Goal: Task Accomplishment & Management: Use online tool/utility

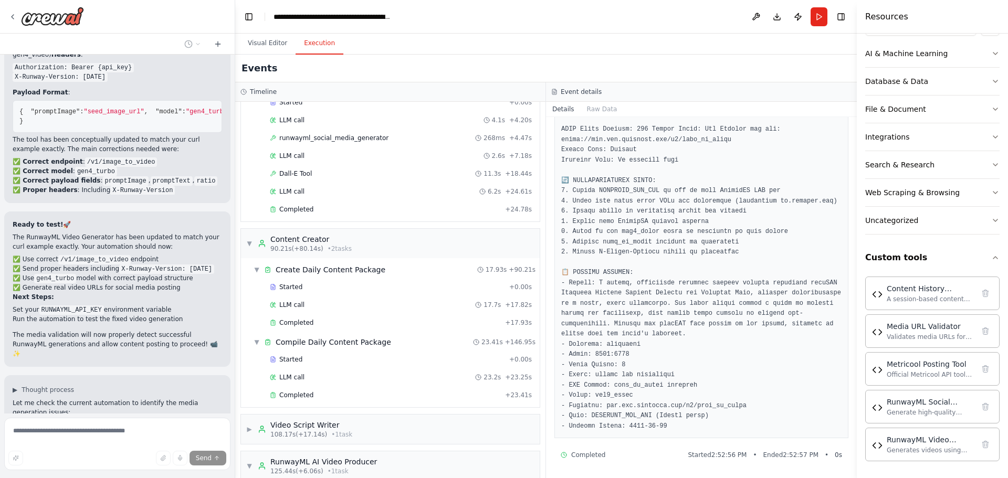
scroll to position [6227, 0]
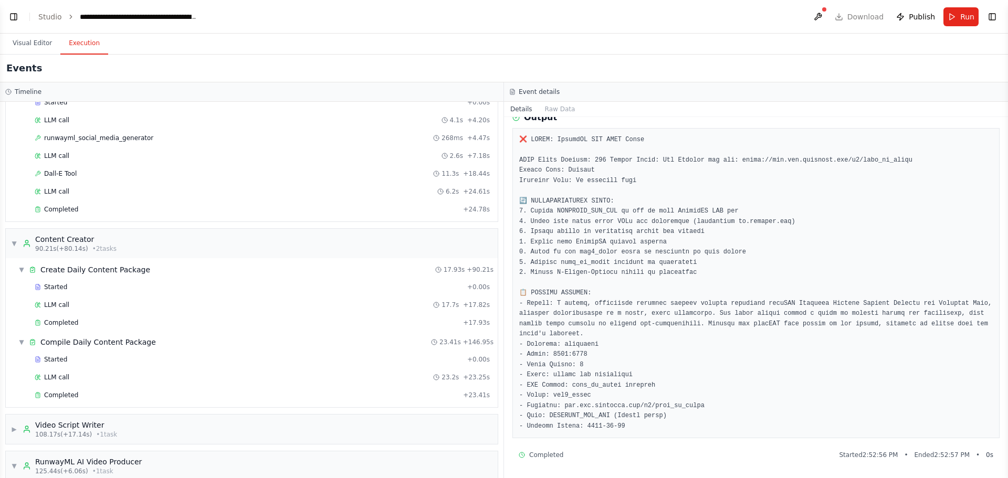
scroll to position [6681, 0]
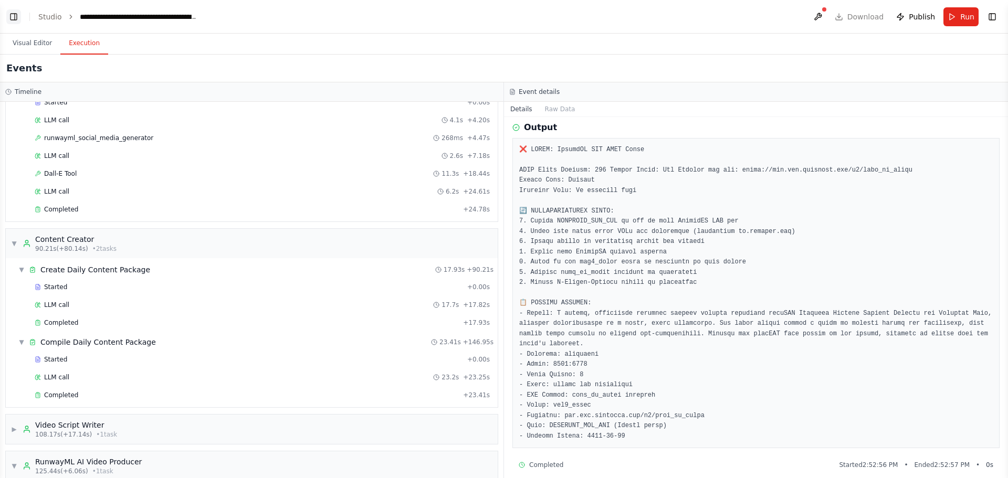
click at [12, 17] on button "Toggle Left Sidebar" at bounding box center [13, 16] width 15 height 15
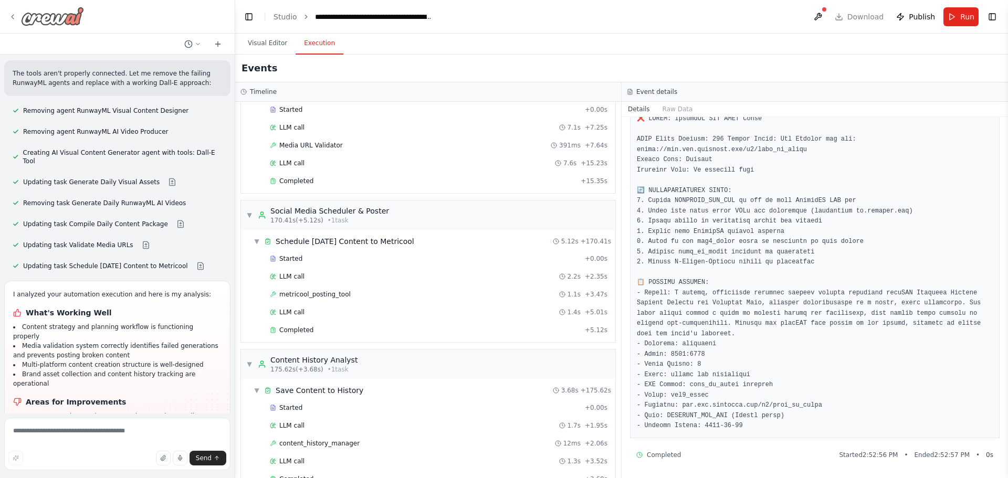
scroll to position [1371, 0]
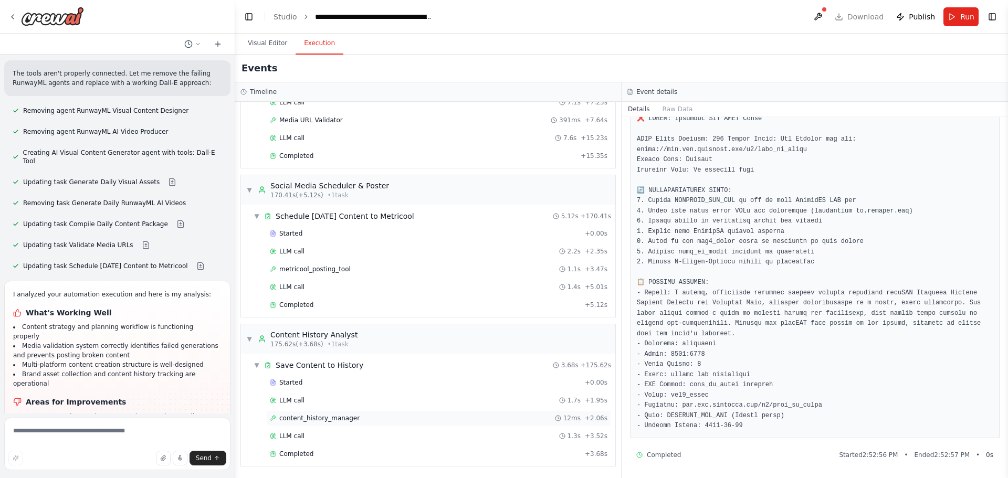
click at [312, 415] on span "content_history_manager" at bounding box center [319, 418] width 80 height 8
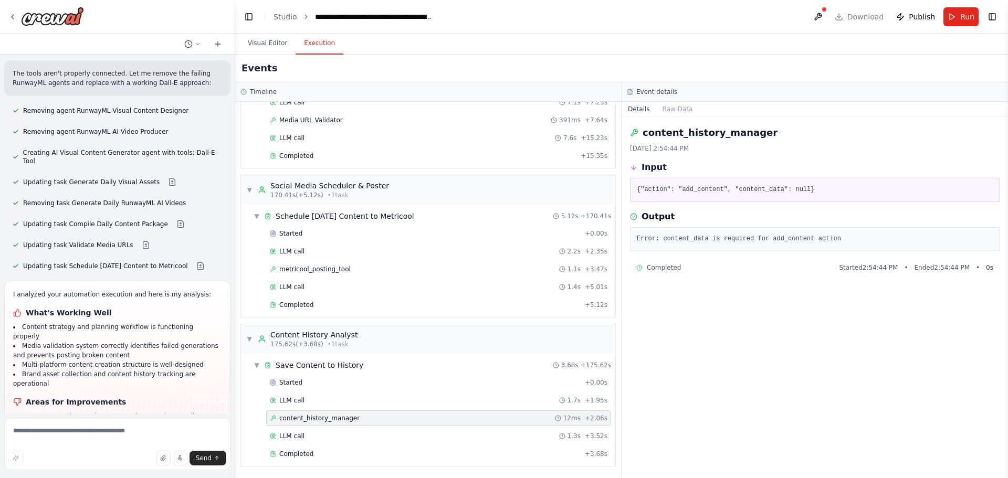
scroll to position [0, 0]
click at [334, 269] on span "metricool_posting_tool" at bounding box center [314, 269] width 71 height 8
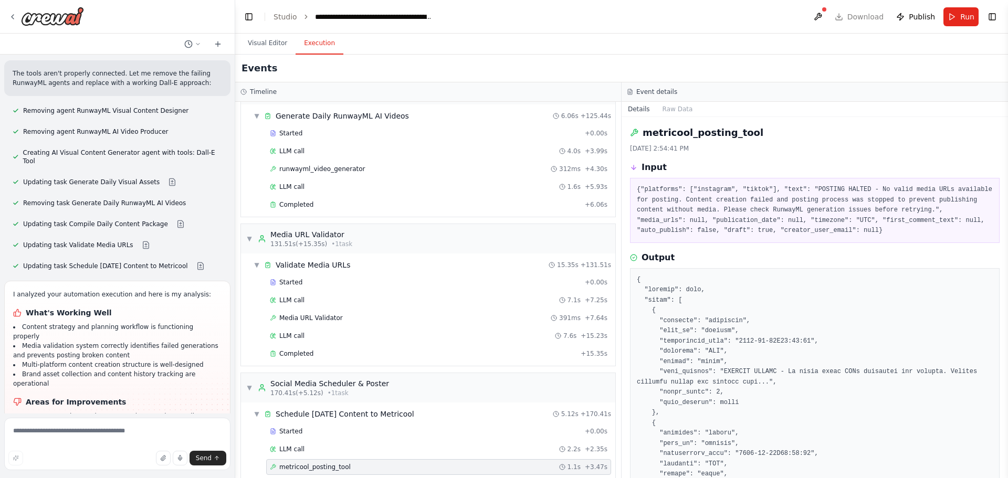
scroll to position [1172, 0]
click at [327, 174] on div "runwayml_video_generator 312ms + 4.30s" at bounding box center [438, 170] width 345 height 16
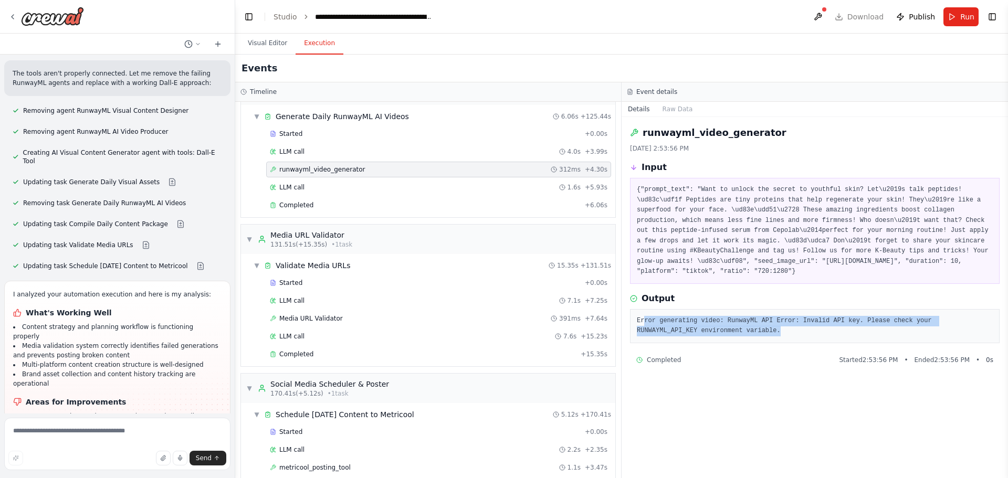
drag, startPoint x: 679, startPoint y: 322, endPoint x: 643, endPoint y: 311, distance: 38.0
click at [643, 316] on pre "Error generating video: RunwayML API Error: Invalid API key. Please check your …" at bounding box center [815, 326] width 356 height 20
click at [13, 18] on icon at bounding box center [12, 17] width 8 height 8
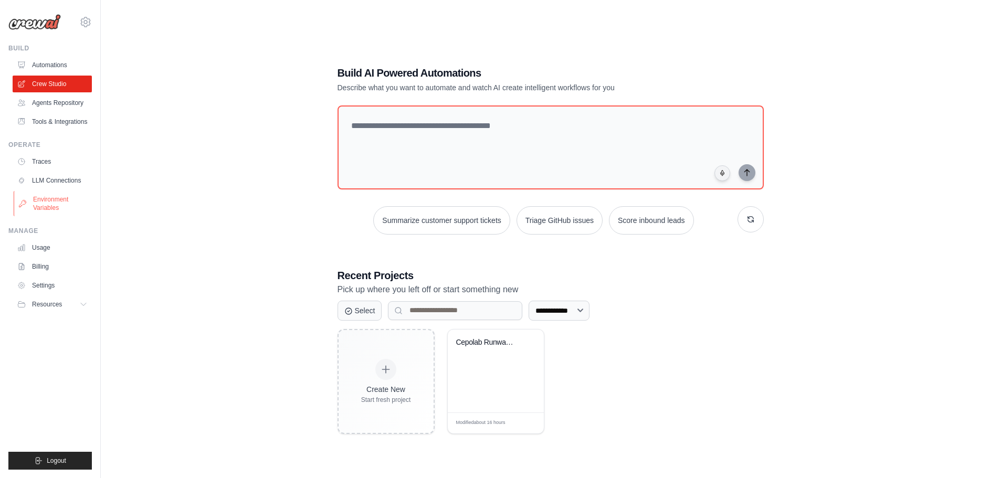
click at [45, 201] on link "Environment Variables" at bounding box center [53, 203] width 79 height 25
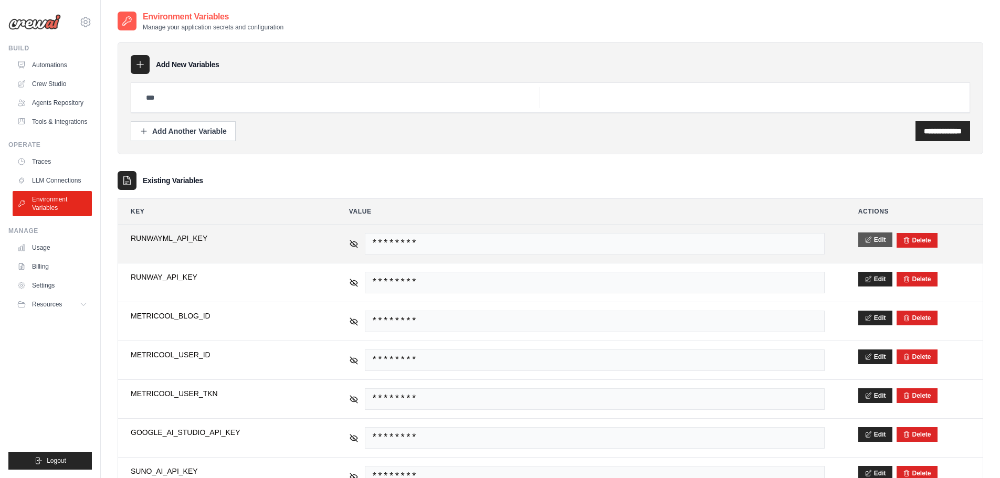
click at [874, 244] on button "Edit" at bounding box center [875, 240] width 34 height 15
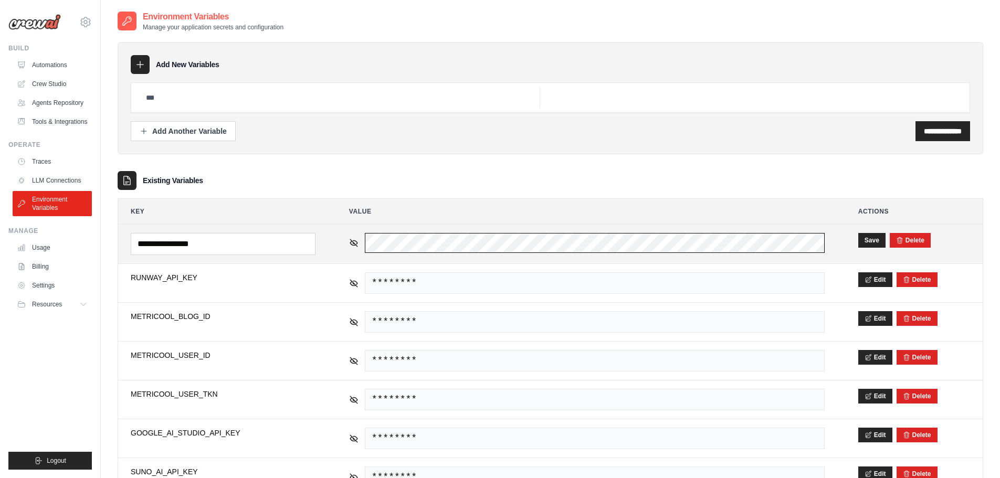
scroll to position [0, 163]
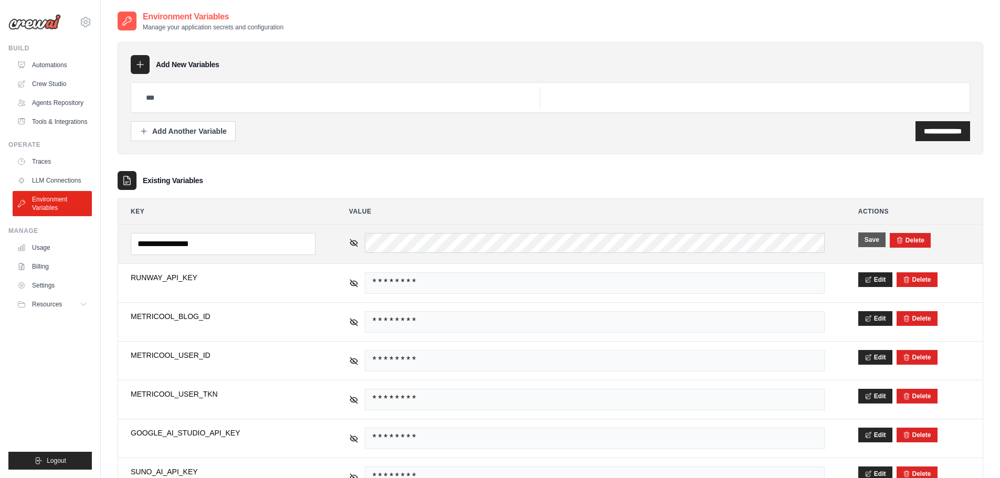
click at [869, 241] on button "Save" at bounding box center [871, 240] width 27 height 15
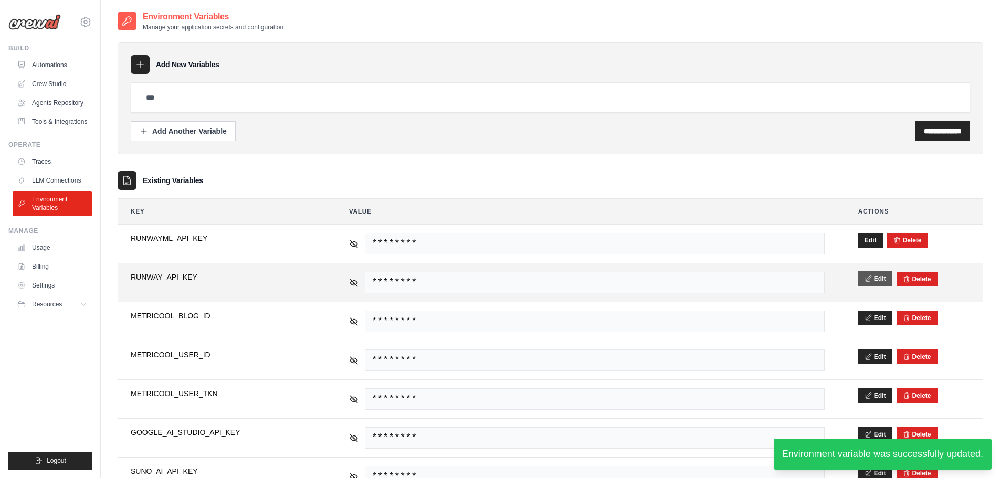
click at [874, 278] on button "Edit" at bounding box center [875, 278] width 34 height 15
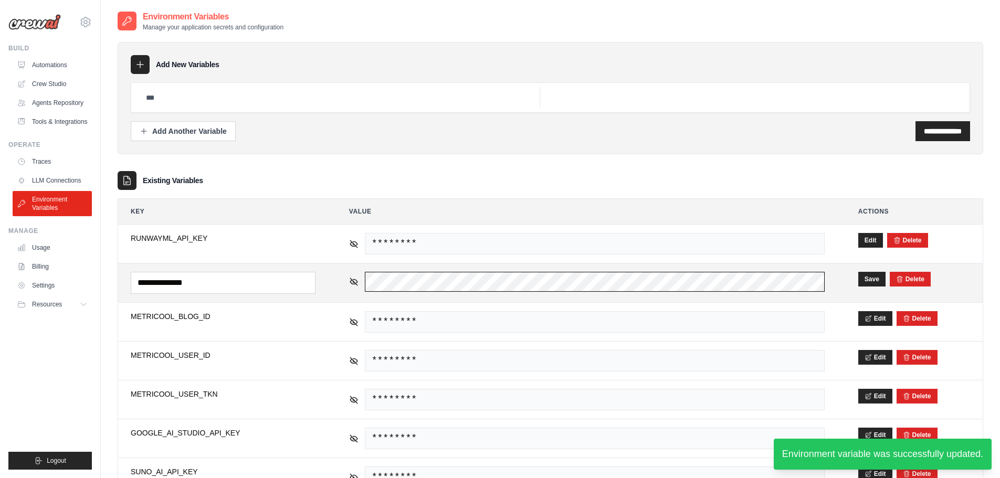
scroll to position [0, 163]
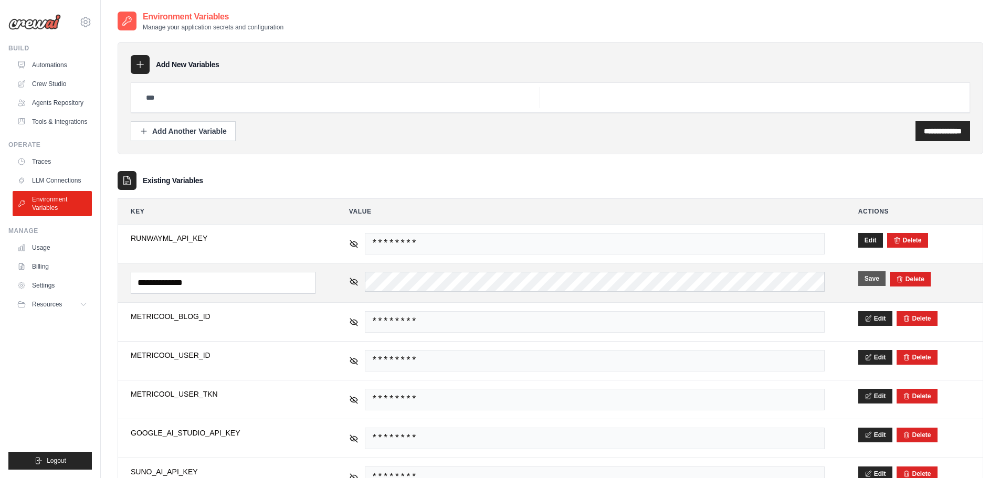
click at [860, 278] on button "Save" at bounding box center [871, 278] width 27 height 15
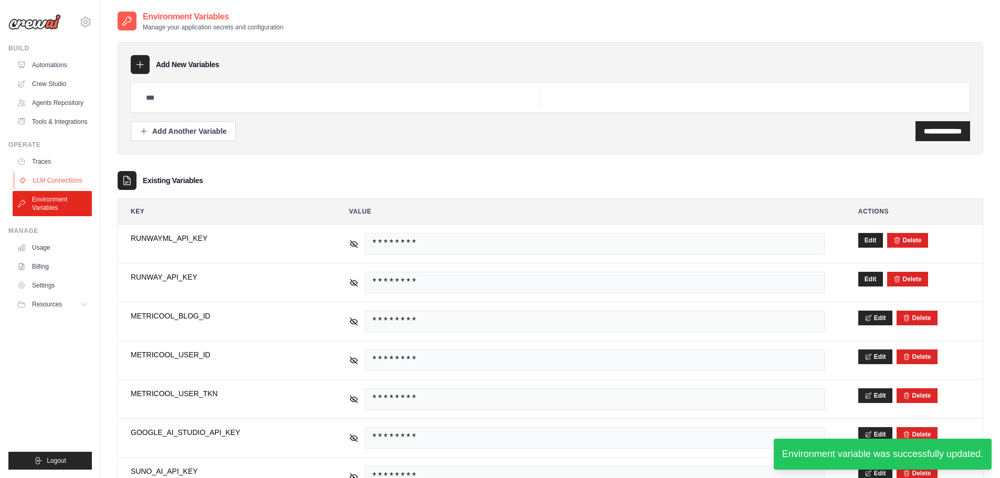
click at [41, 179] on link "LLM Connections" at bounding box center [53, 180] width 79 height 17
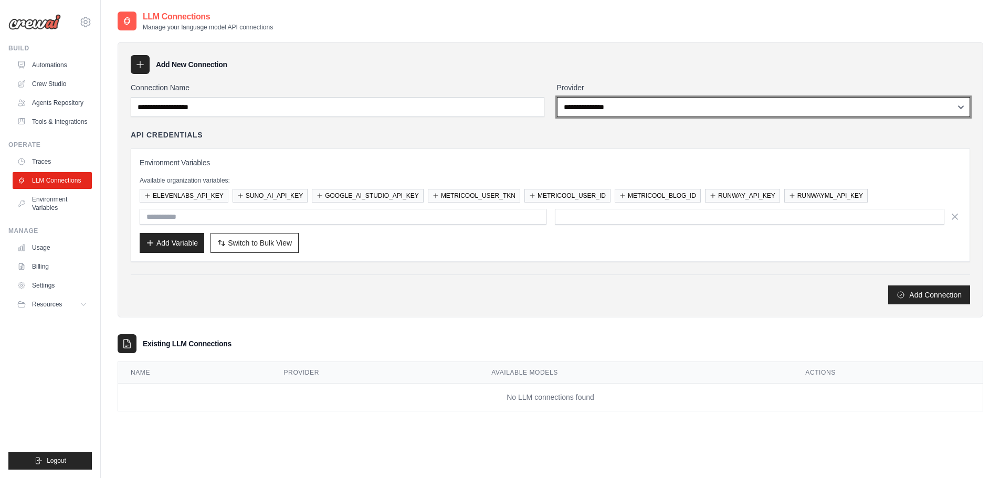
click at [608, 107] on select "**********" at bounding box center [764, 107] width 414 height 20
select select "******"
click at [557, 97] on select "**********" at bounding box center [764, 107] width 414 height 20
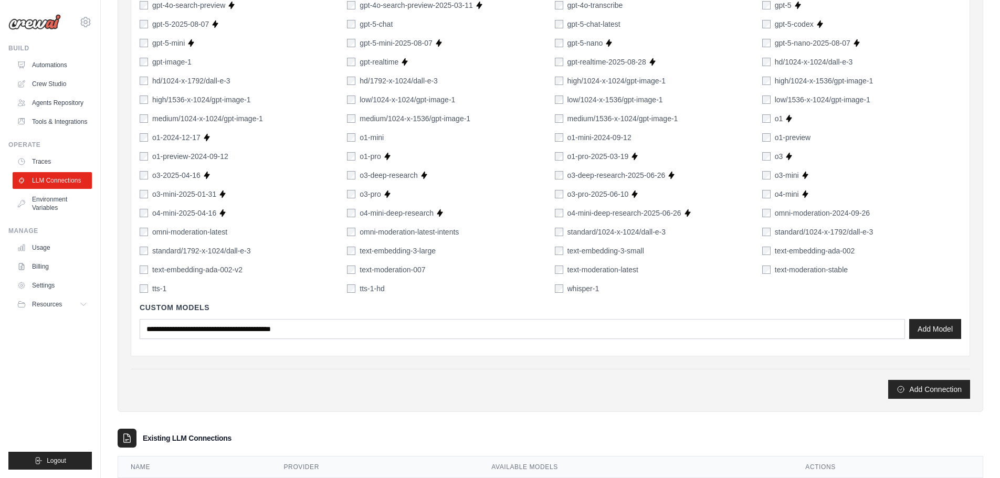
scroll to position [697, 0]
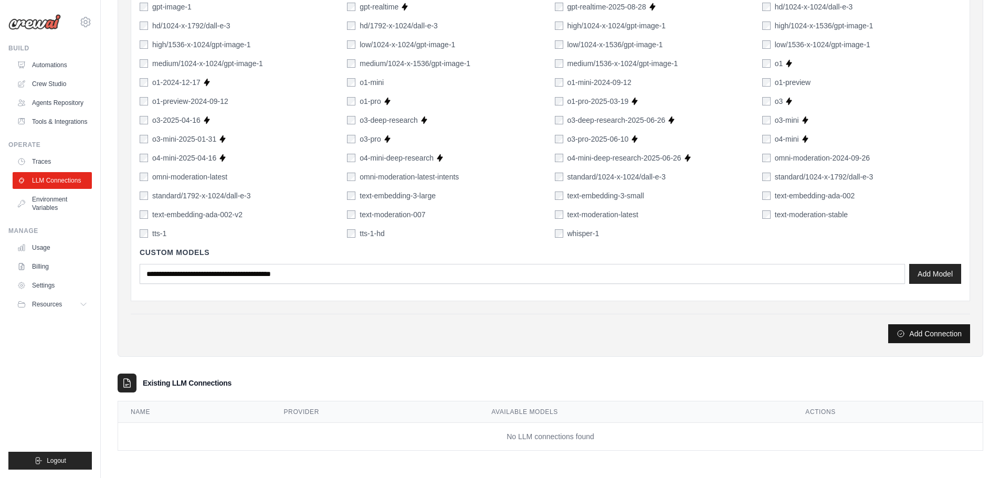
click at [915, 337] on button "Add Connection" at bounding box center [929, 333] width 82 height 19
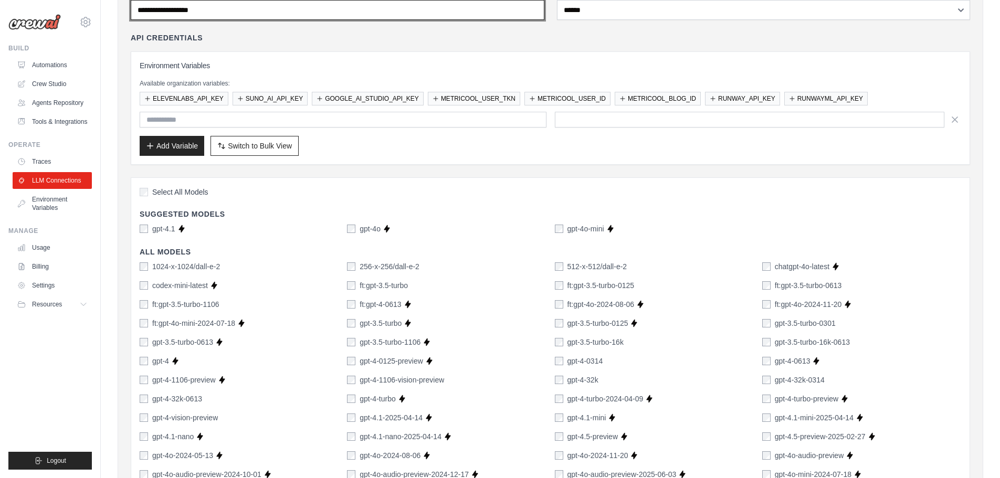
scroll to position [0, 0]
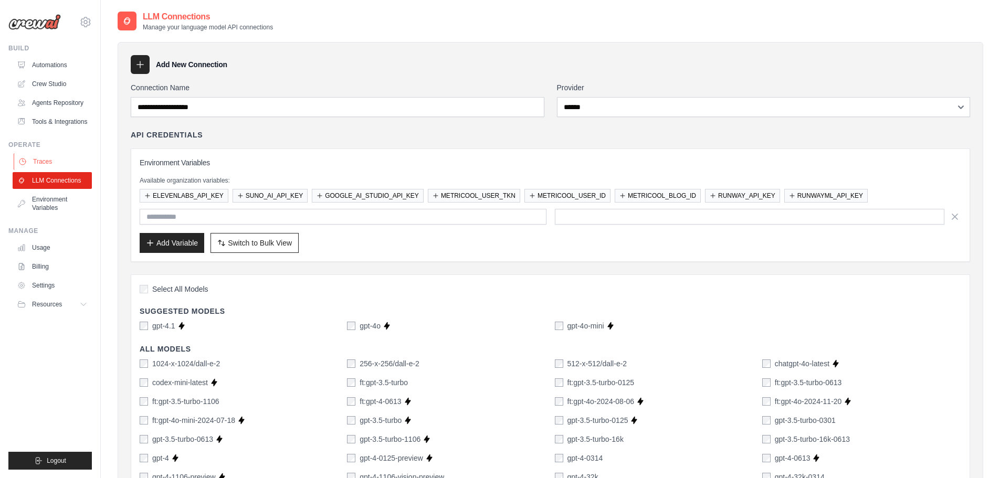
click at [41, 161] on link "Traces" at bounding box center [53, 161] width 79 height 17
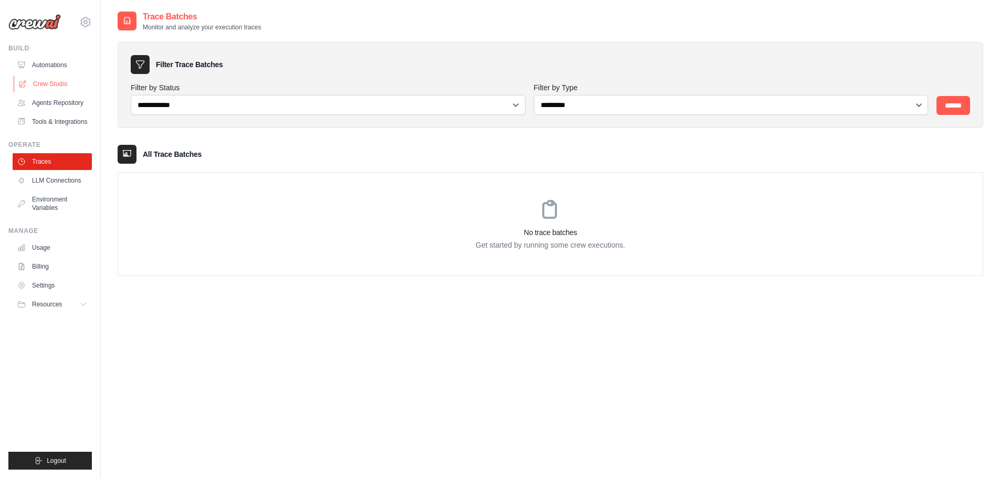
click at [58, 83] on link "Crew Studio" at bounding box center [53, 84] width 79 height 17
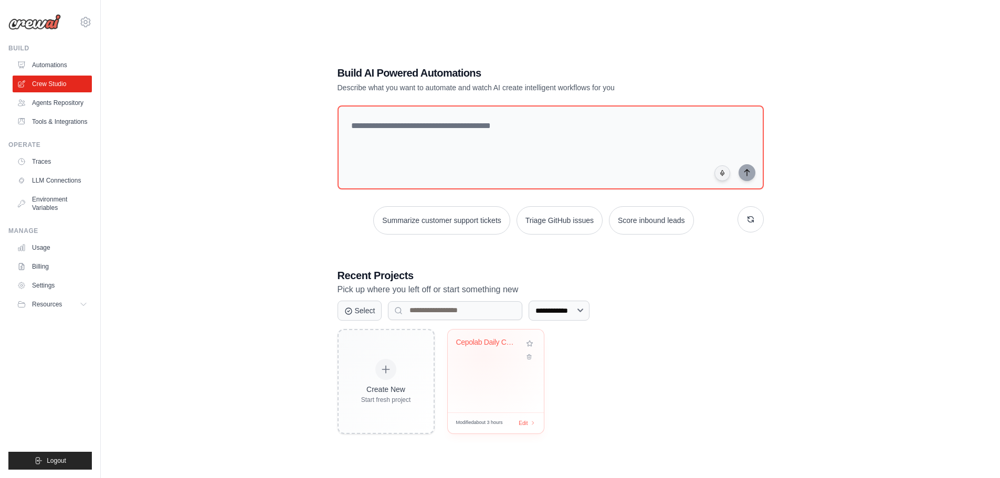
click at [484, 354] on div "Cepolab Daily Content Generator - R..." at bounding box center [495, 350] width 79 height 24
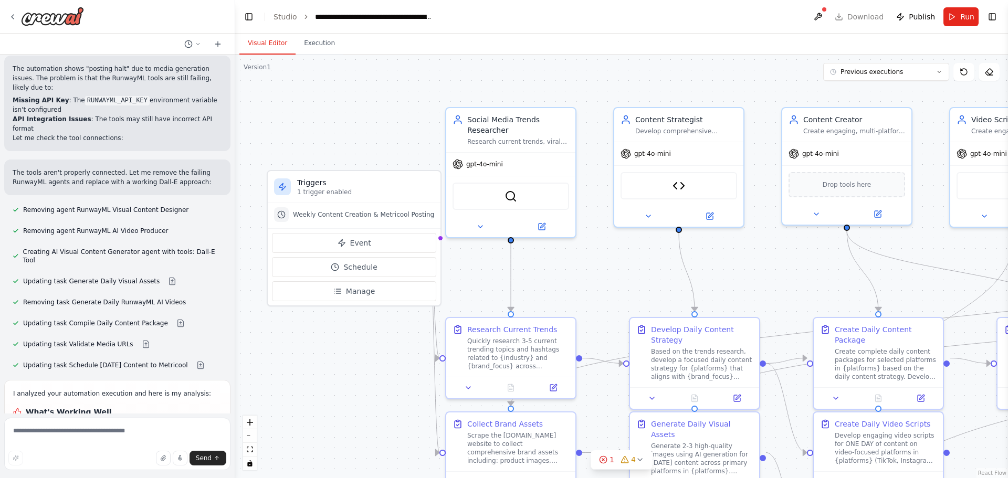
scroll to position [6685, 0]
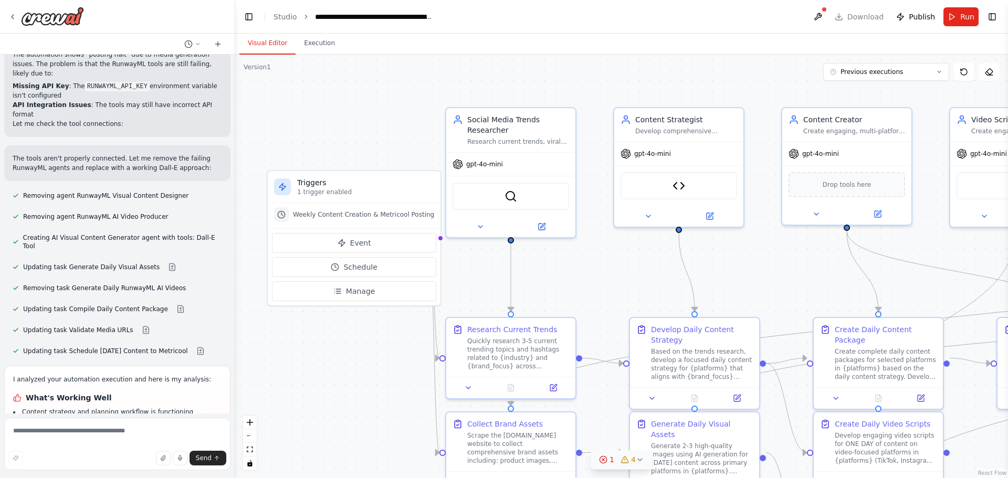
click at [631, 458] on span "4" at bounding box center [633, 460] width 5 height 10
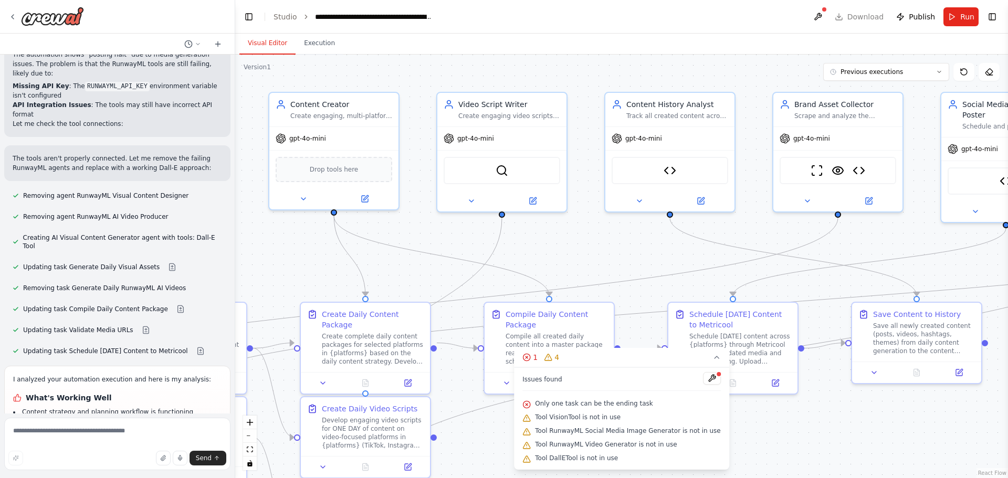
drag, startPoint x: 811, startPoint y: 289, endPoint x: 288, endPoint y: 274, distance: 522.6
click at [288, 274] on div ".deletable-edge-delete-btn { width: 20px; height: 20px; border: 0px solid #ffff…" at bounding box center [621, 267] width 773 height 424
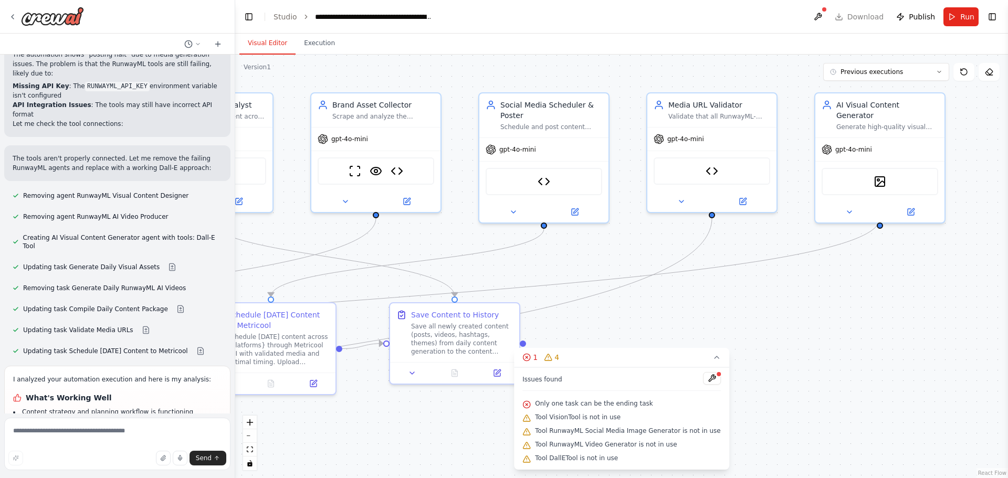
drag, startPoint x: 695, startPoint y: 262, endPoint x: 177, endPoint y: 262, distance: 517.1
click at [177, 262] on div "Hello! I'm the CrewAI assistant. What kind of automation do you want to build? …" at bounding box center [504, 239] width 1008 height 478
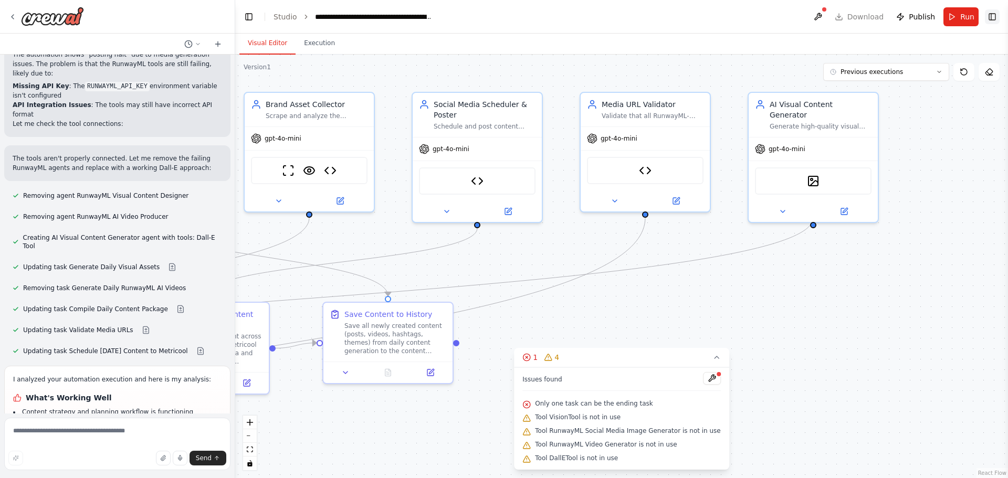
click at [994, 20] on button "Toggle Right Sidebar" at bounding box center [992, 16] width 15 height 15
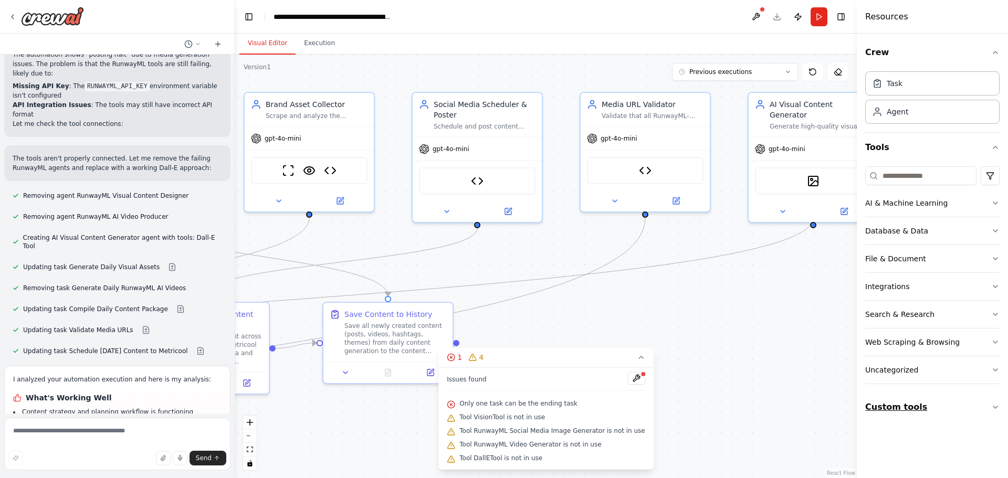
click at [929, 412] on button "Custom tools" at bounding box center [932, 407] width 134 height 29
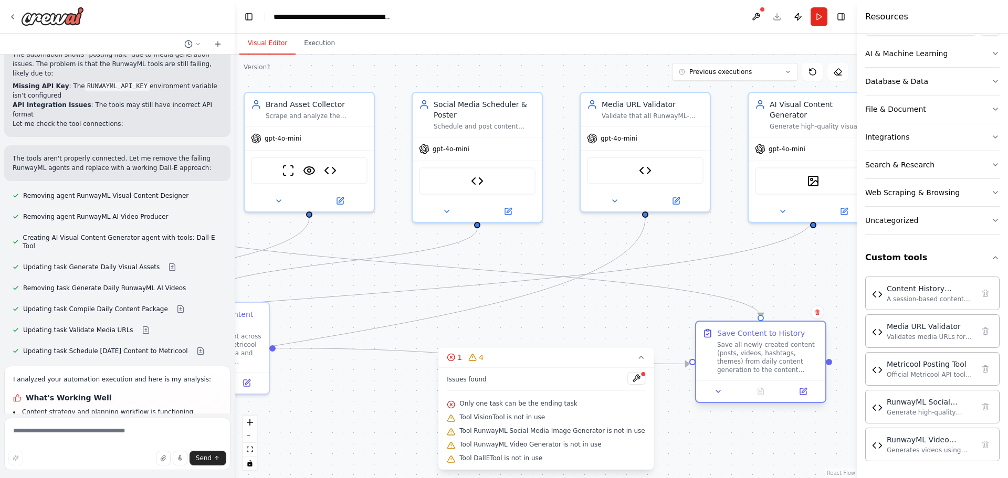
drag, startPoint x: 363, startPoint y: 330, endPoint x: 736, endPoint y: 353, distance: 372.9
click at [736, 353] on div "Save all newly created content (posts, videos, hashtags, themes) from daily con…" at bounding box center [768, 358] width 102 height 34
click at [627, 379] on button at bounding box center [636, 378] width 18 height 13
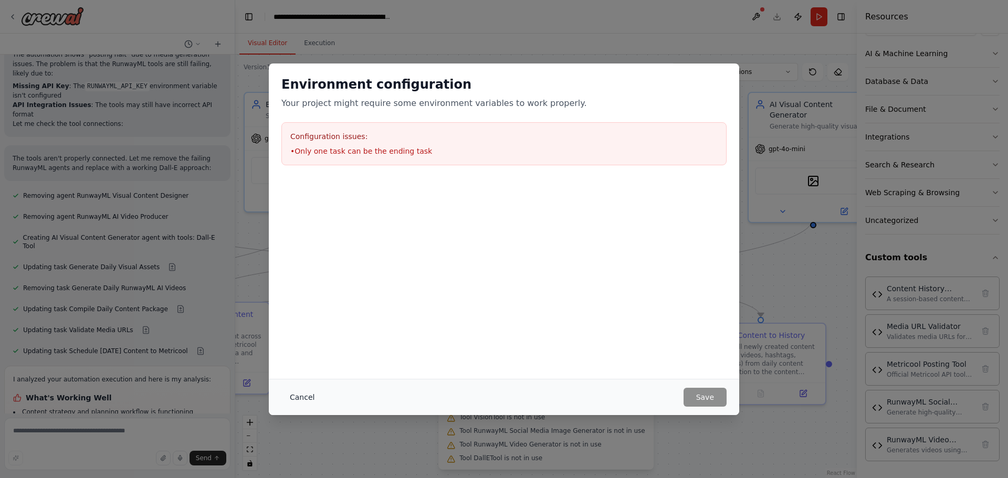
click at [307, 390] on button "Cancel" at bounding box center [301, 397] width 41 height 19
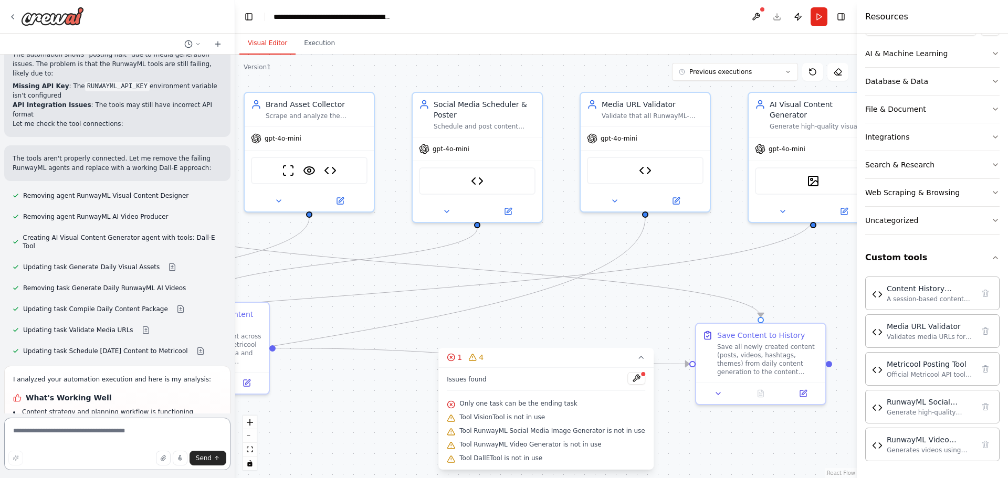
click at [113, 433] on textarea at bounding box center [117, 444] width 226 height 52
type textarea "**********"
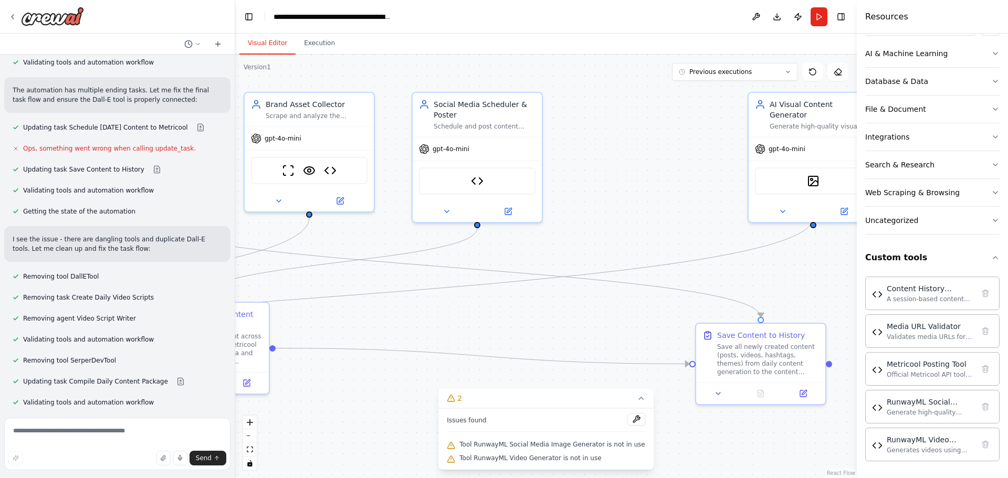
scroll to position [7451, 0]
